Goal: Transaction & Acquisition: Purchase product/service

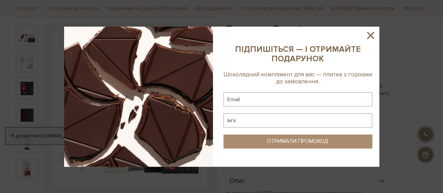
scroll to position [70, 0]
click at [369, 37] on icon at bounding box center [370, 35] width 12 height 12
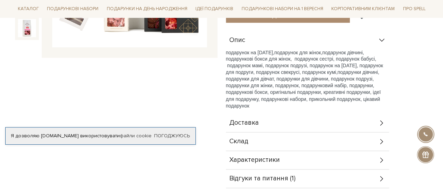
scroll to position [245, 0]
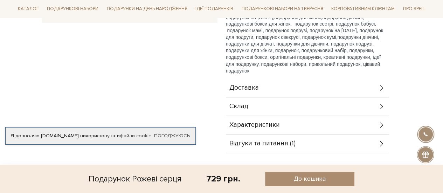
click at [286, 143] on span "Відгуки та питання (1)" at bounding box center [262, 143] width 66 height 6
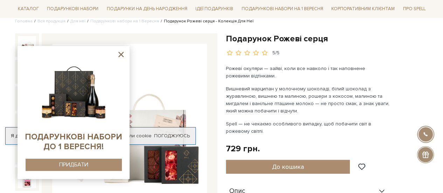
scroll to position [70, 0]
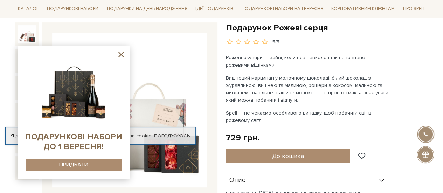
click at [117, 55] on icon at bounding box center [121, 54] width 9 height 9
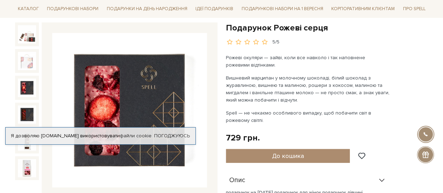
click at [55, 137] on div "Я дозволяю [DOMAIN_NAME] використовувати файли cookie" at bounding box center [101, 136] width 190 height 6
click at [168, 133] on link "Погоджуюсь" at bounding box center [172, 136] width 36 height 6
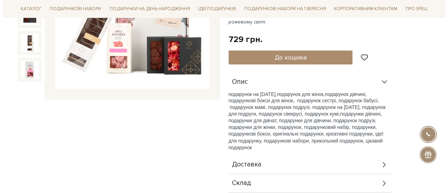
scroll to position [140, 0]
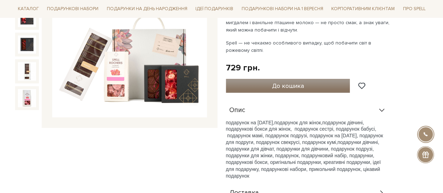
click at [297, 86] on span "До кошика" at bounding box center [288, 86] width 32 height 8
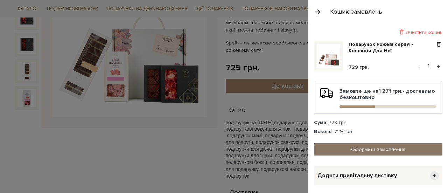
click at [364, 149] on link "Оформити замовлення" at bounding box center [378, 149] width 128 height 12
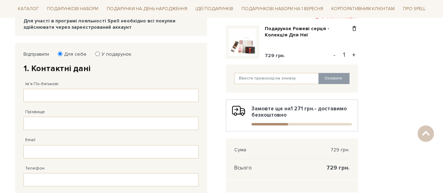
scroll to position [105, 0]
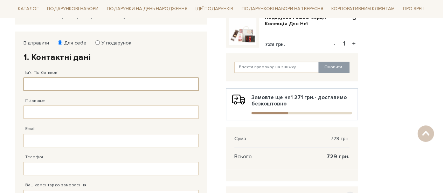
click at [59, 79] on input "Ім'я По-батькові" at bounding box center [110, 83] width 175 height 13
type input "Галина"
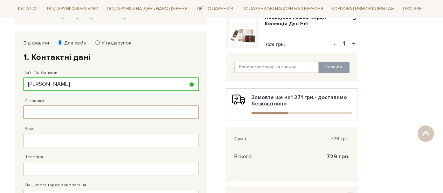
click at [39, 109] on input "Прізвище" at bounding box center [110, 111] width 175 height 13
type input "Мачуга"
type input "macugaw@ukr.net"
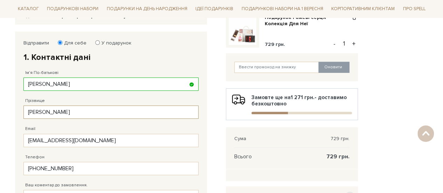
type input "38 (097) 746 88 18"
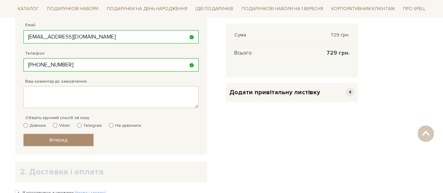
scroll to position [207, 0]
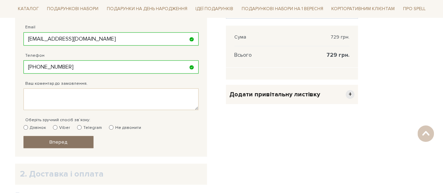
click at [59, 140] on span "Вперед" at bounding box center [58, 142] width 18 height 6
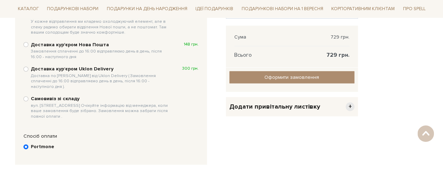
scroll to position [136, 0]
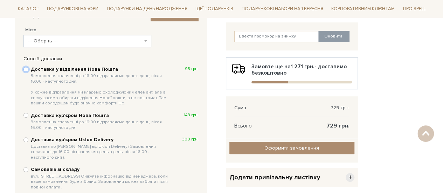
click at [27, 68] on input "Доставка у відділення Нова Пошта Замовлення сплаченні до 16:00 відправляємо ден…" at bounding box center [25, 69] width 5 height 5
radio input "true"
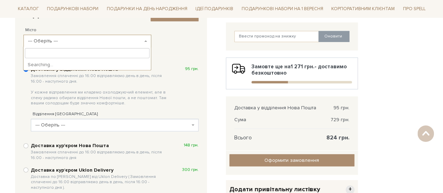
click at [76, 41] on span "--- Оберіть ---" at bounding box center [85, 40] width 114 height 7
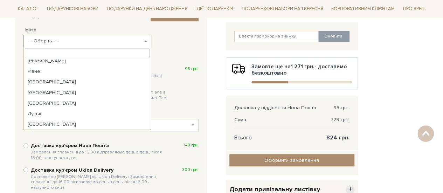
scroll to position [183, 0]
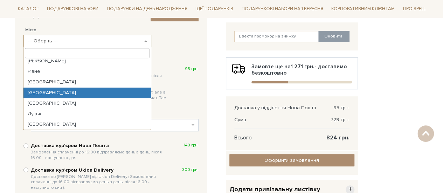
select select "Тернопіль"
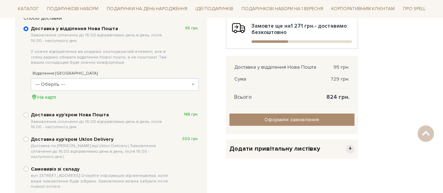
scroll to position [171, 0]
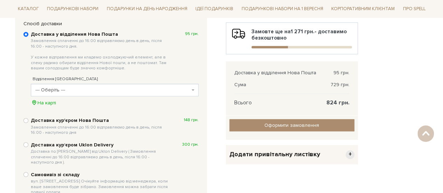
click at [193, 89] on b at bounding box center [192, 89] width 3 height 1
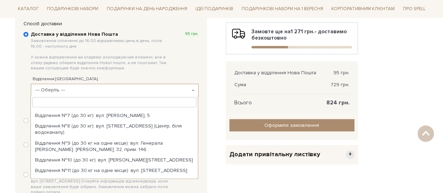
scroll to position [70, 0]
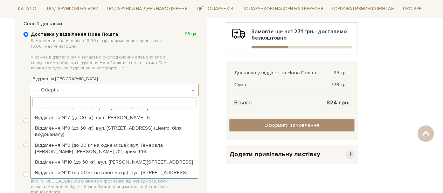
select select "Відділення №12 (до 30 кг на одне місце): вул. Чайковського, 40"
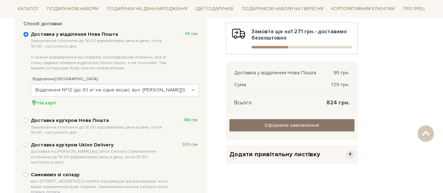
click at [281, 121] on input "Оформити замовлення" at bounding box center [291, 125] width 125 height 12
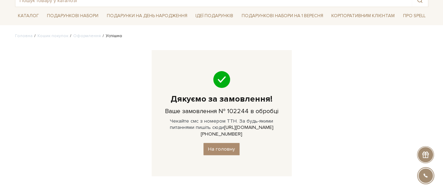
scroll to position [70, 0]
